Goal: Task Accomplishment & Management: Use online tool/utility

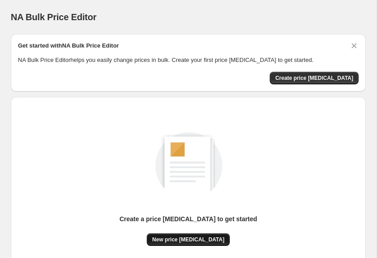
click at [198, 244] on button "New price [MEDICAL_DATA]" at bounding box center [188, 240] width 83 height 13
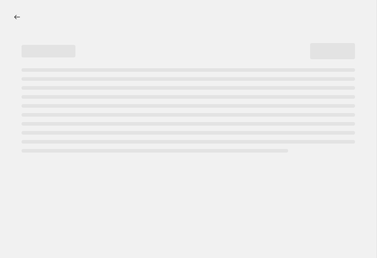
select select "percentage"
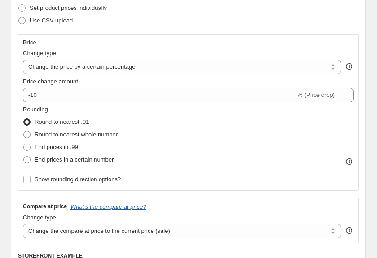
scroll to position [132, 0]
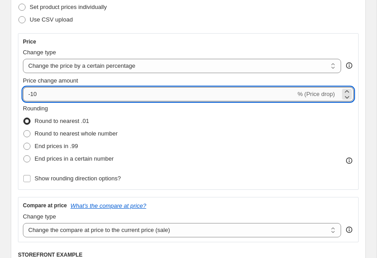
click at [72, 94] on input "-10" at bounding box center [159, 94] width 273 height 14
type input "-1"
type input "-3"
type input "-42"
click at [64, 149] on span "End prices in .99" at bounding box center [57, 146] width 44 height 7
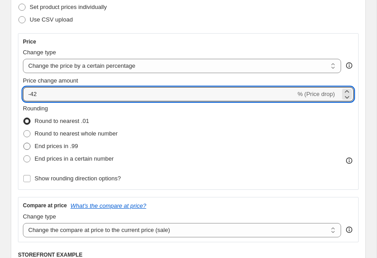
click at [24, 143] on input "End prices in .99" at bounding box center [23, 143] width 0 height 0
radio input "true"
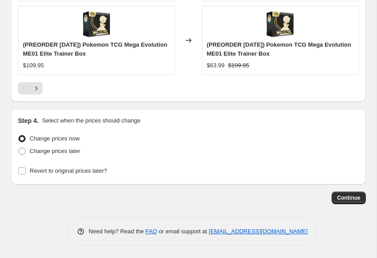
scroll to position [922, 0]
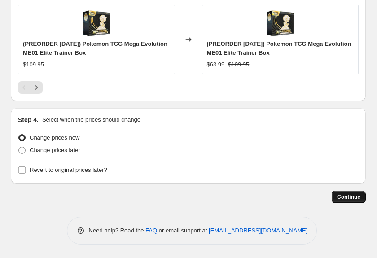
click at [345, 200] on span "Continue" at bounding box center [348, 197] width 23 height 7
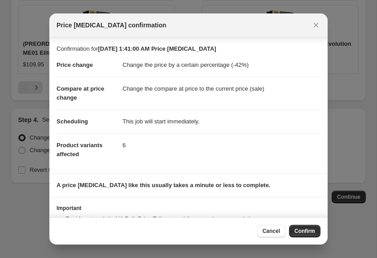
scroll to position [37, 0]
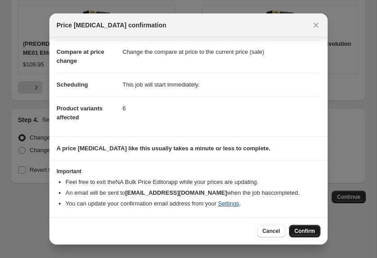
click at [308, 228] on span "Confirm" at bounding box center [305, 231] width 21 height 7
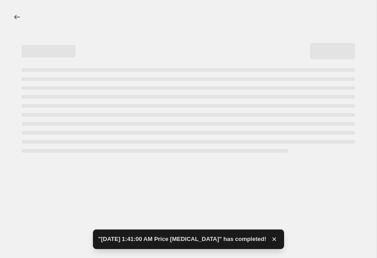
select select "percentage"
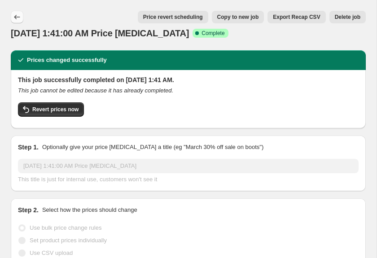
click at [14, 17] on icon "Price change jobs" at bounding box center [17, 17] width 6 height 4
